Goal: Transaction & Acquisition: Purchase product/service

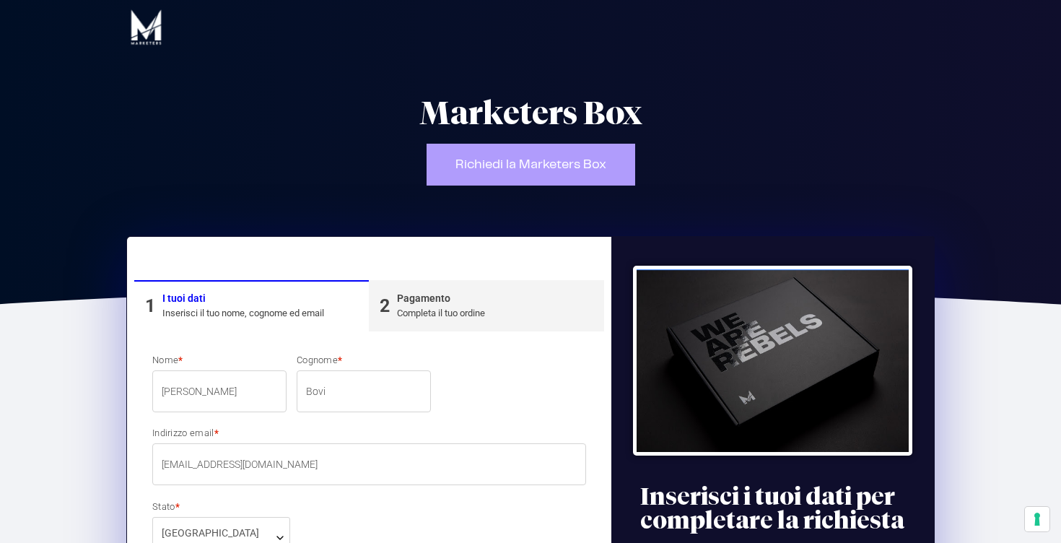
select select "FI"
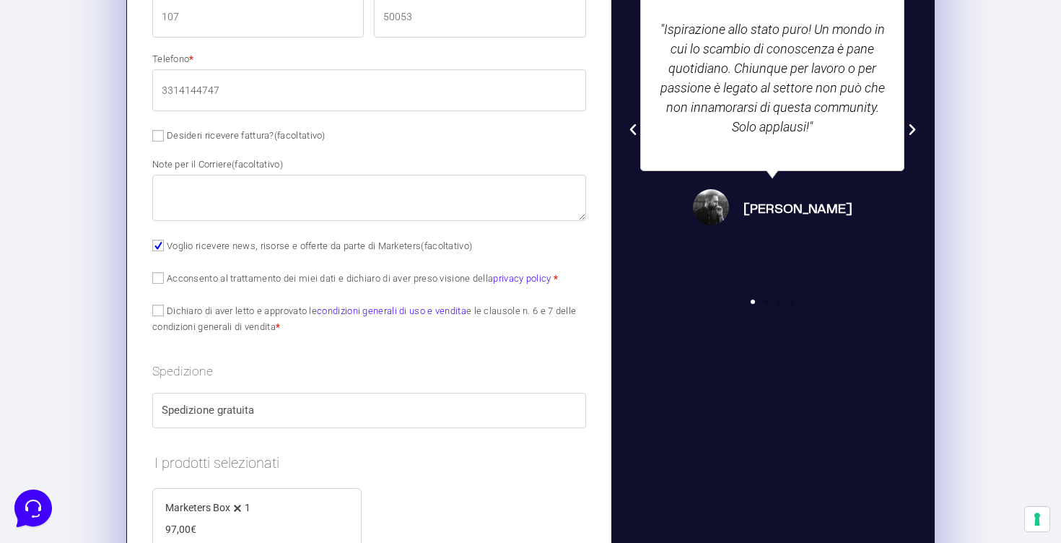
scroll to position [737, 0]
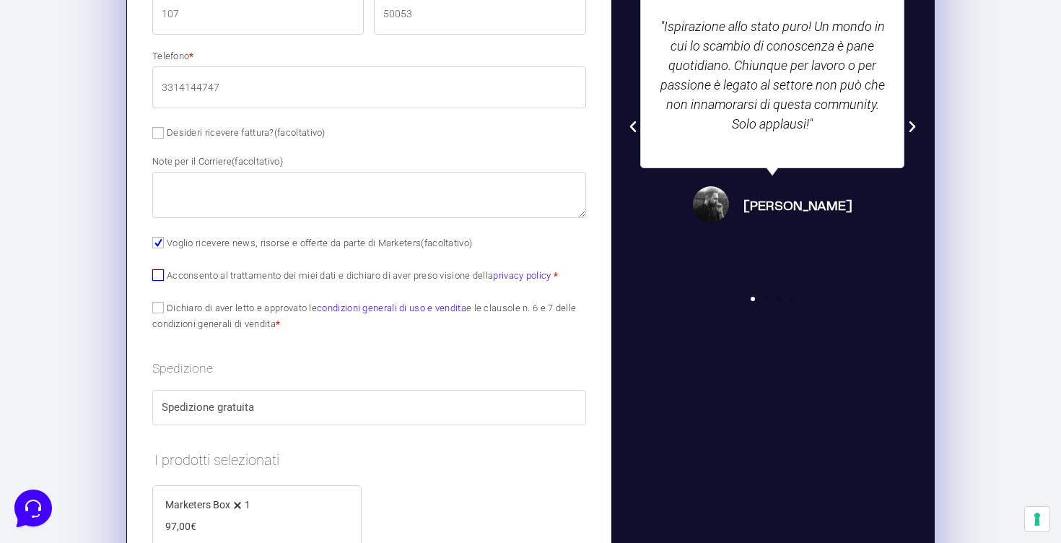
click at [157, 277] on input "Acconsento al trattamento dei miei dati e dichiaro di aver preso visione della …" at bounding box center [158, 275] width 12 height 12
checkbox input "true"
click at [157, 310] on input "Dichiaro di aver letto e approvato le condizioni generali di uso e vendita e le…" at bounding box center [158, 308] width 12 height 12
checkbox input "true"
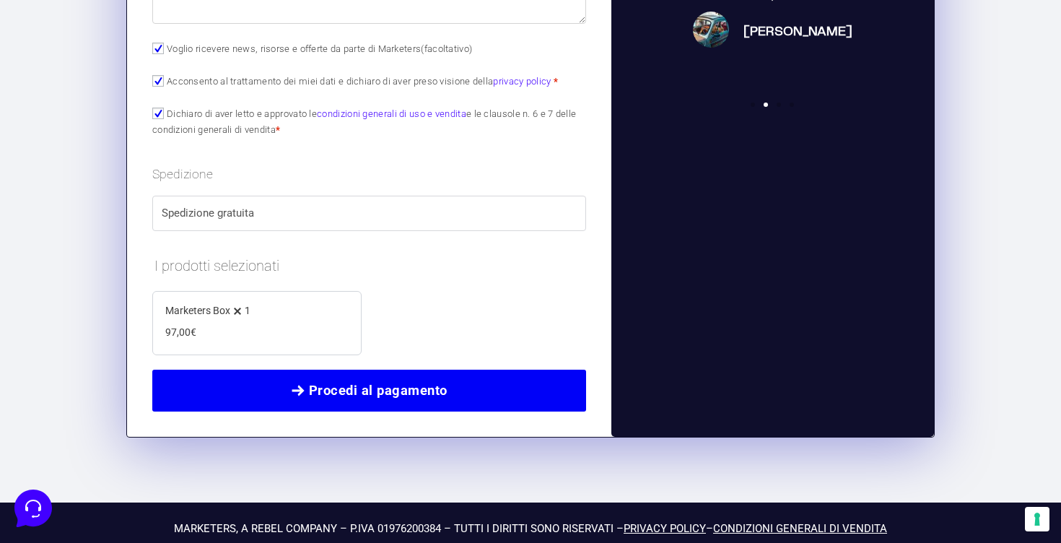
click at [225, 398] on span "Procedi al pagamento" at bounding box center [369, 390] width 398 height 20
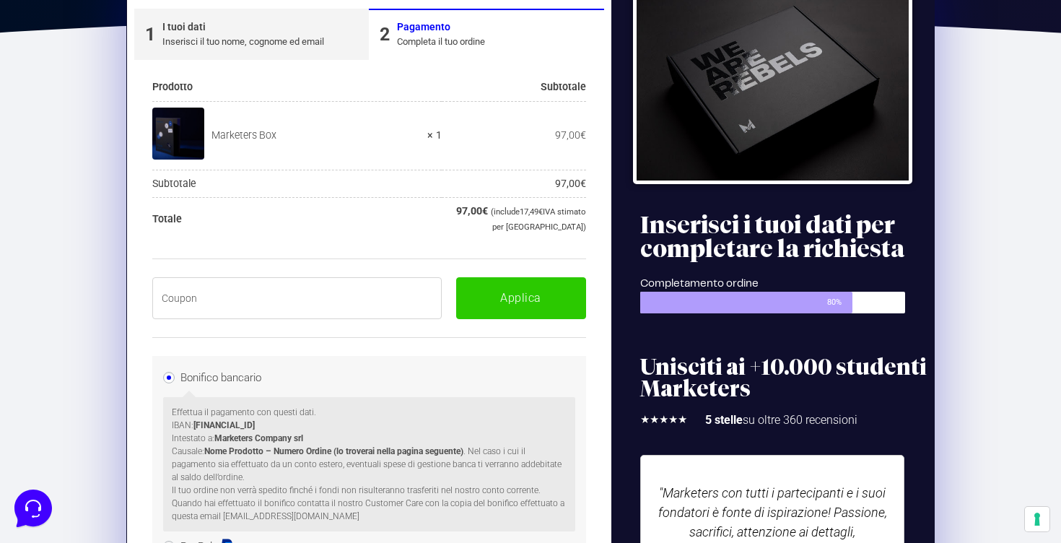
scroll to position [244, 0]
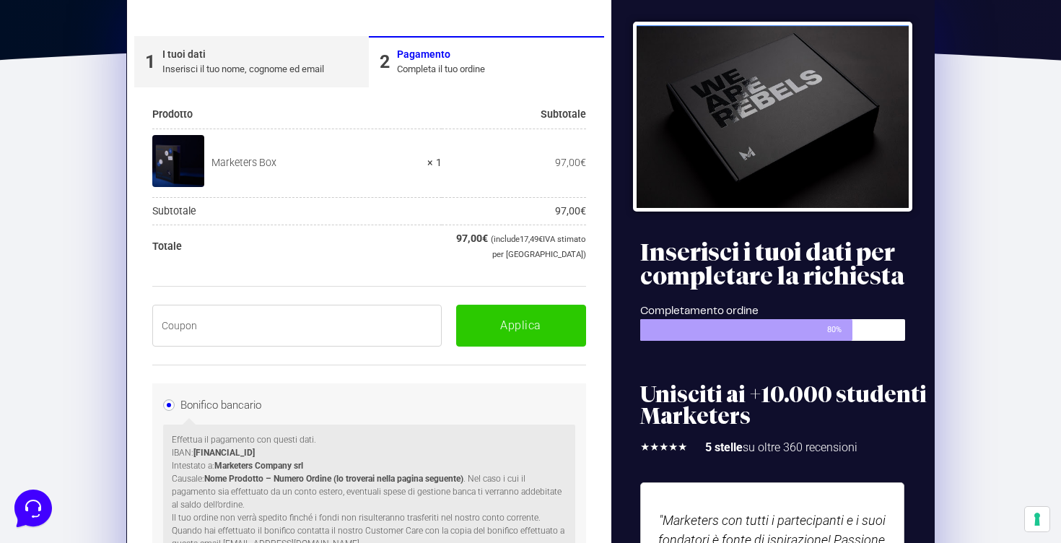
click at [248, 336] on input "text" at bounding box center [296, 326] width 289 height 42
paste input "BOXPRO100OFF"
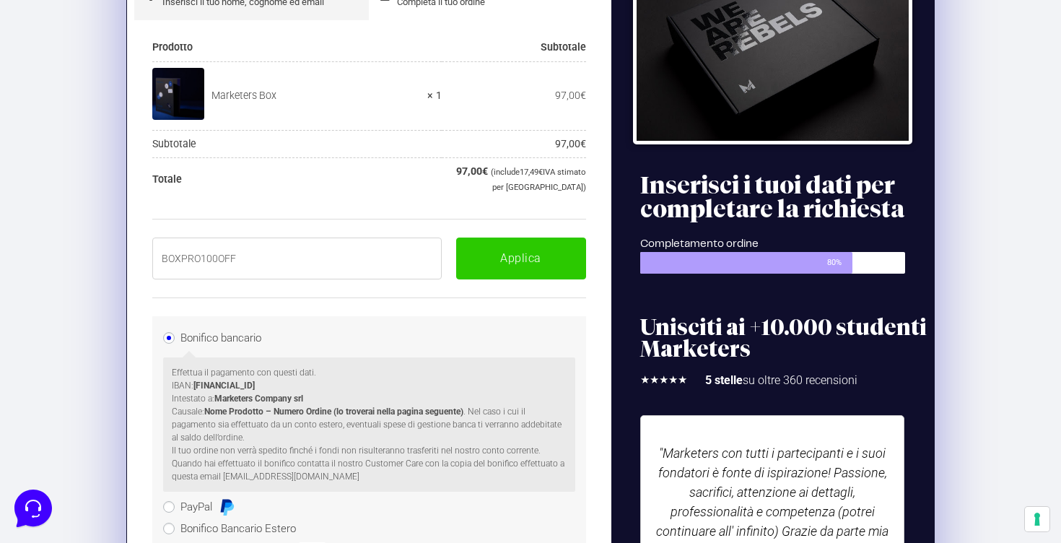
scroll to position [327, 0]
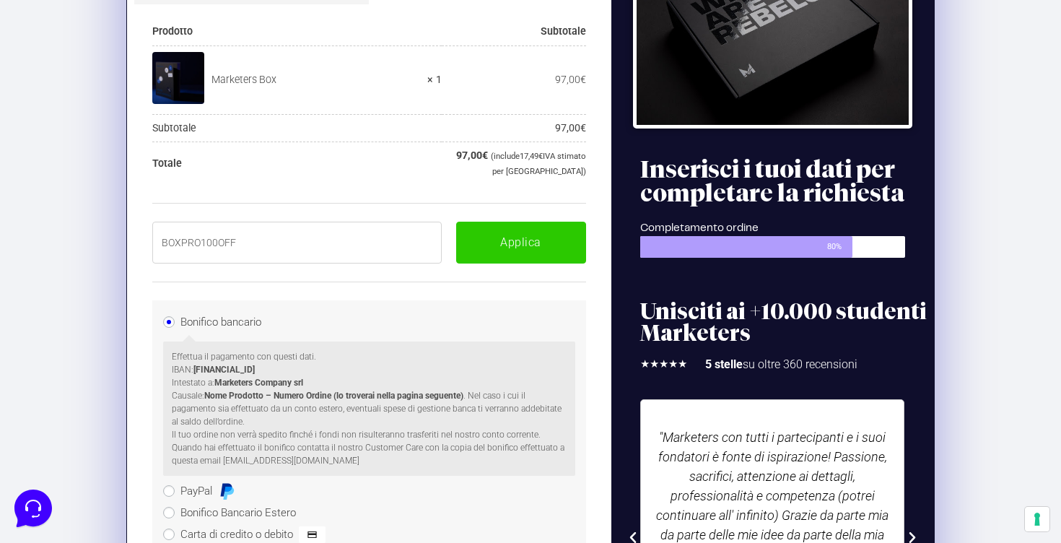
type input "BOXPRO100OFF"
click at [329, 318] on li "Bonifico bancario Effettua il pagamento con questi dati. IBAN: IT60T02008326500…" at bounding box center [369, 395] width 412 height 169
click at [509, 243] on button "Applica" at bounding box center [521, 243] width 130 height 42
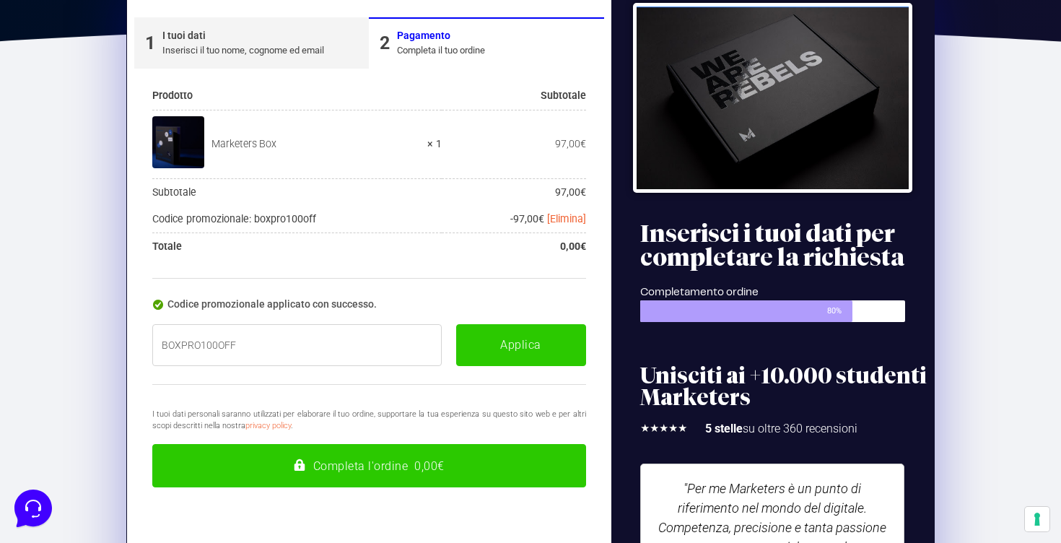
scroll to position [266, 0]
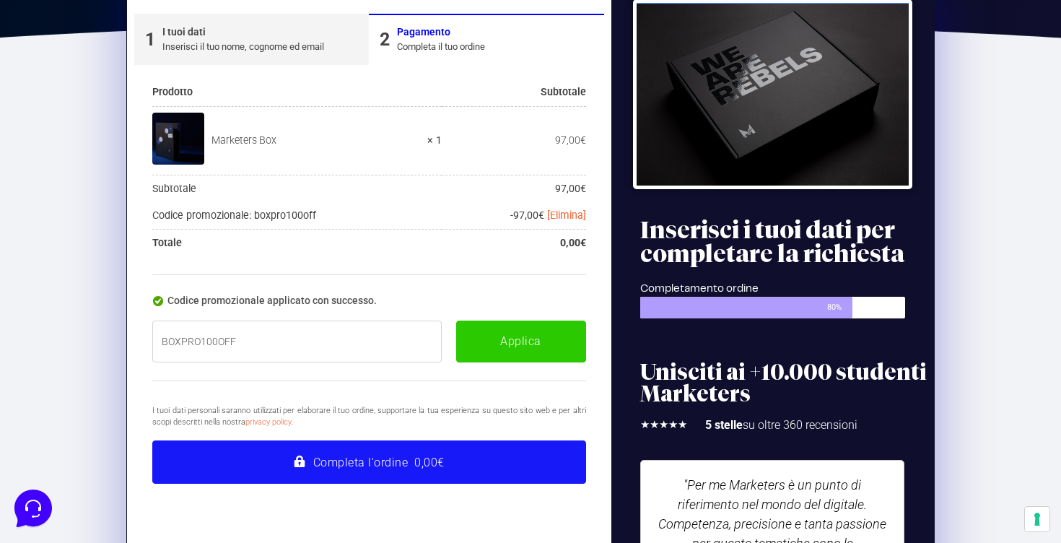
click at [390, 458] on button "Completa l'ordine 0,00€" at bounding box center [369, 461] width 434 height 43
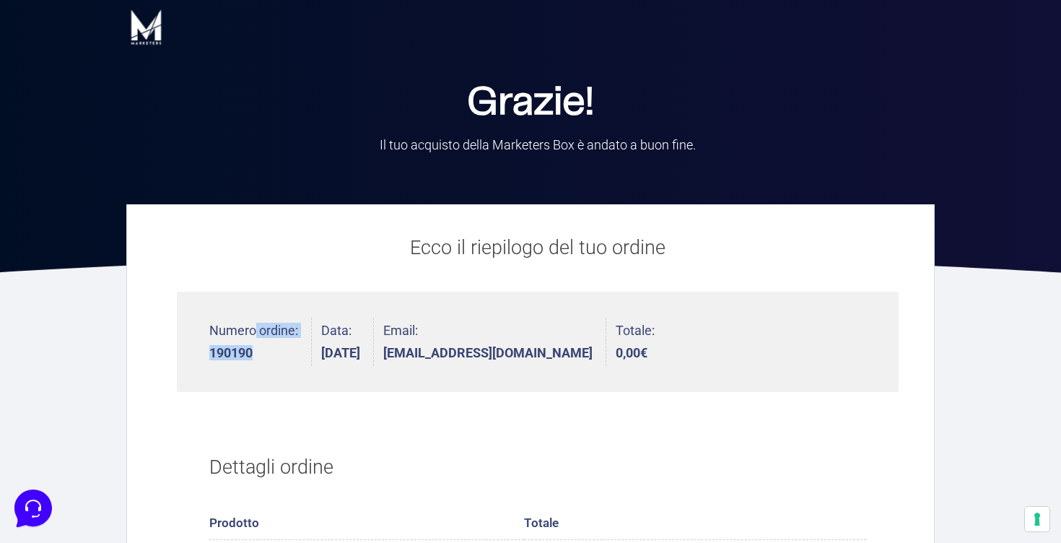
drag, startPoint x: 258, startPoint y: 349, endPoint x: 182, endPoint y: 350, distance: 76.5
click at [181, 350] on ul "Numero ordine: 190190 Data: [DATE] Email: [EMAIL_ADDRESS][DOMAIN_NAME] Totale: …" at bounding box center [538, 342] width 722 height 100
copy li "Numero ordine: 190190"
click at [250, 364] on li "Numero ordine: 190190" at bounding box center [260, 342] width 102 height 48
drag, startPoint x: 253, startPoint y: 355, endPoint x: 211, endPoint y: 354, distance: 42.6
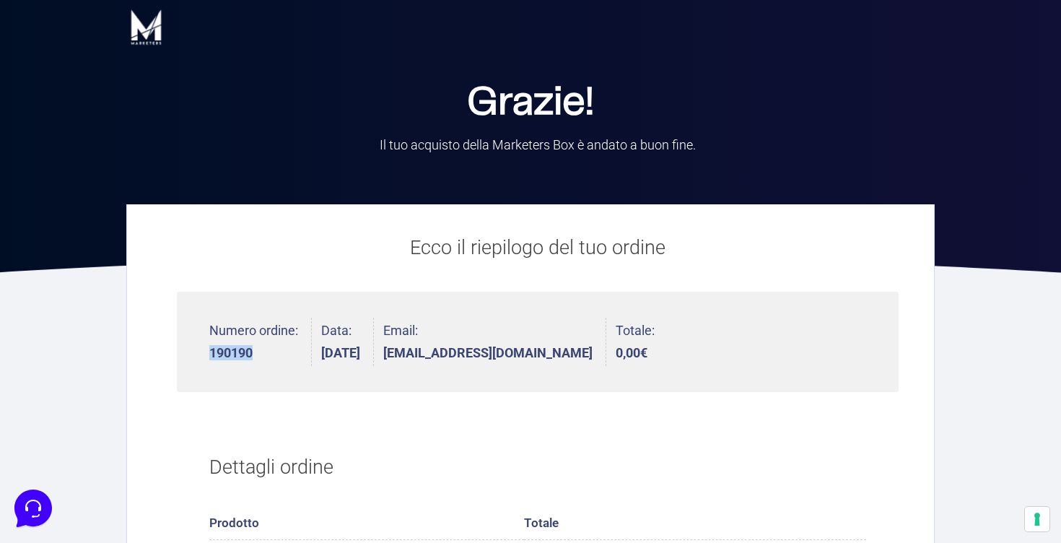
click at [211, 354] on strong "190190" at bounding box center [253, 352] width 89 height 13
copy strong "190190"
